Goal: Book appointment/travel/reservation

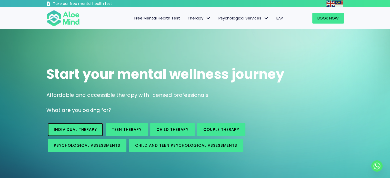
click at [79, 128] on span "Individual therapy" at bounding box center [75, 129] width 43 height 5
drag, startPoint x: 0, startPoint y: 0, endPoint x: 79, endPoint y: 128, distance: 150.5
click at [79, 128] on span "Individual therapy" at bounding box center [75, 129] width 43 height 5
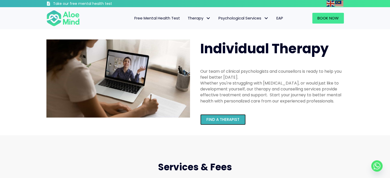
click at [226, 123] on link "Find a therapist" at bounding box center [222, 119] width 45 height 11
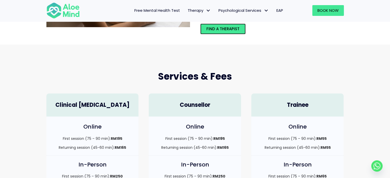
scroll to position [128, 0]
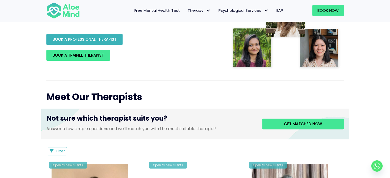
scroll to position [128, 0]
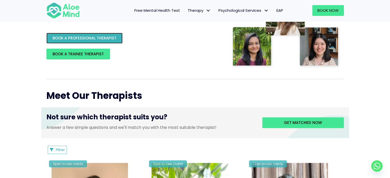
click at [104, 41] on link "BOOK A PROFESSIONAL THERAPIST" at bounding box center [84, 38] width 76 height 11
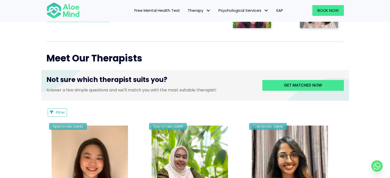
scroll to position [173, 0]
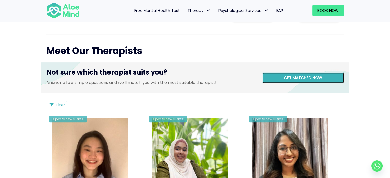
click at [274, 75] on link "Get matched now" at bounding box center [303, 78] width 82 height 11
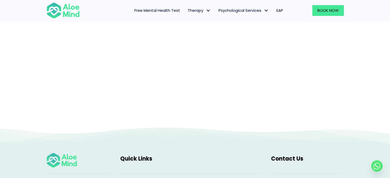
scroll to position [53, 0]
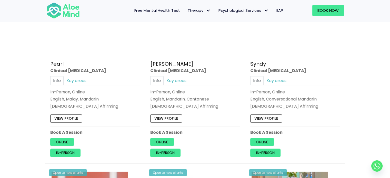
scroll to position [718, 0]
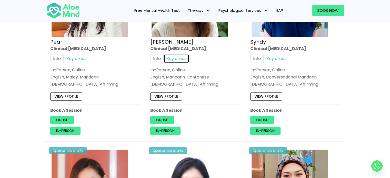
click at [181, 56] on link "Key areas" at bounding box center [177, 58] width 26 height 9
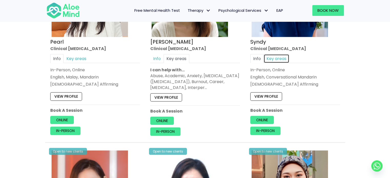
click at [281, 57] on link "Key areas" at bounding box center [277, 58] width 26 height 9
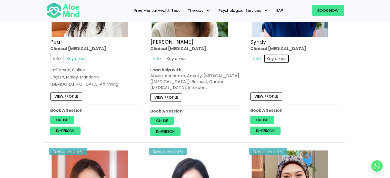
click at [281, 57] on link "Key areas" at bounding box center [277, 58] width 26 height 9
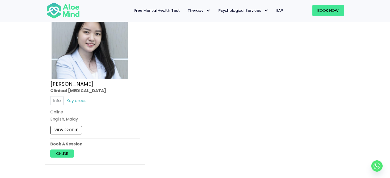
scroll to position [1077, 0]
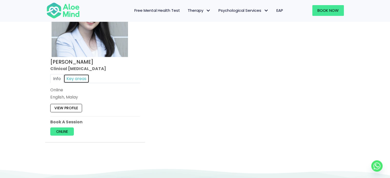
click at [74, 77] on link "Key areas" at bounding box center [77, 78] width 26 height 9
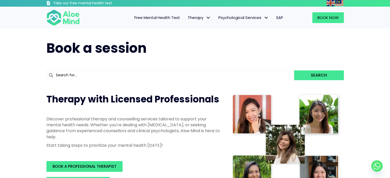
scroll to position [0, 0]
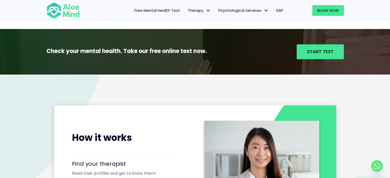
scroll to position [539, 0]
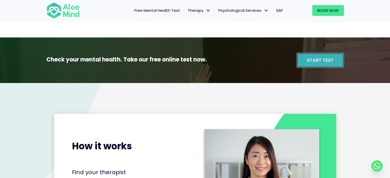
click at [314, 57] on span "Start Test" at bounding box center [320, 60] width 27 height 6
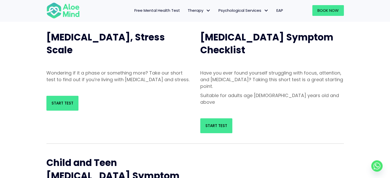
scroll to position [77, 0]
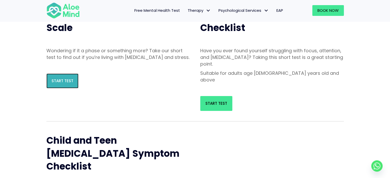
click at [64, 85] on link "Start Test" at bounding box center [62, 81] width 32 height 15
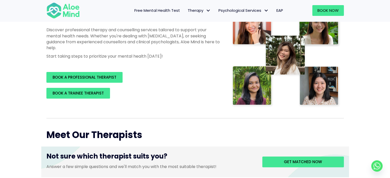
scroll to position [128, 0]
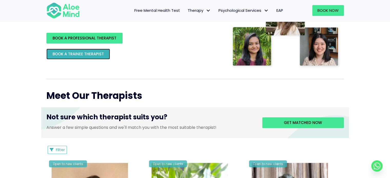
click at [85, 55] on span "BOOK A TRAINEE THERAPIST" at bounding box center [78, 53] width 51 height 5
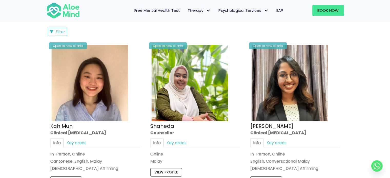
scroll to position [282, 0]
